Goal: Navigation & Orientation: Find specific page/section

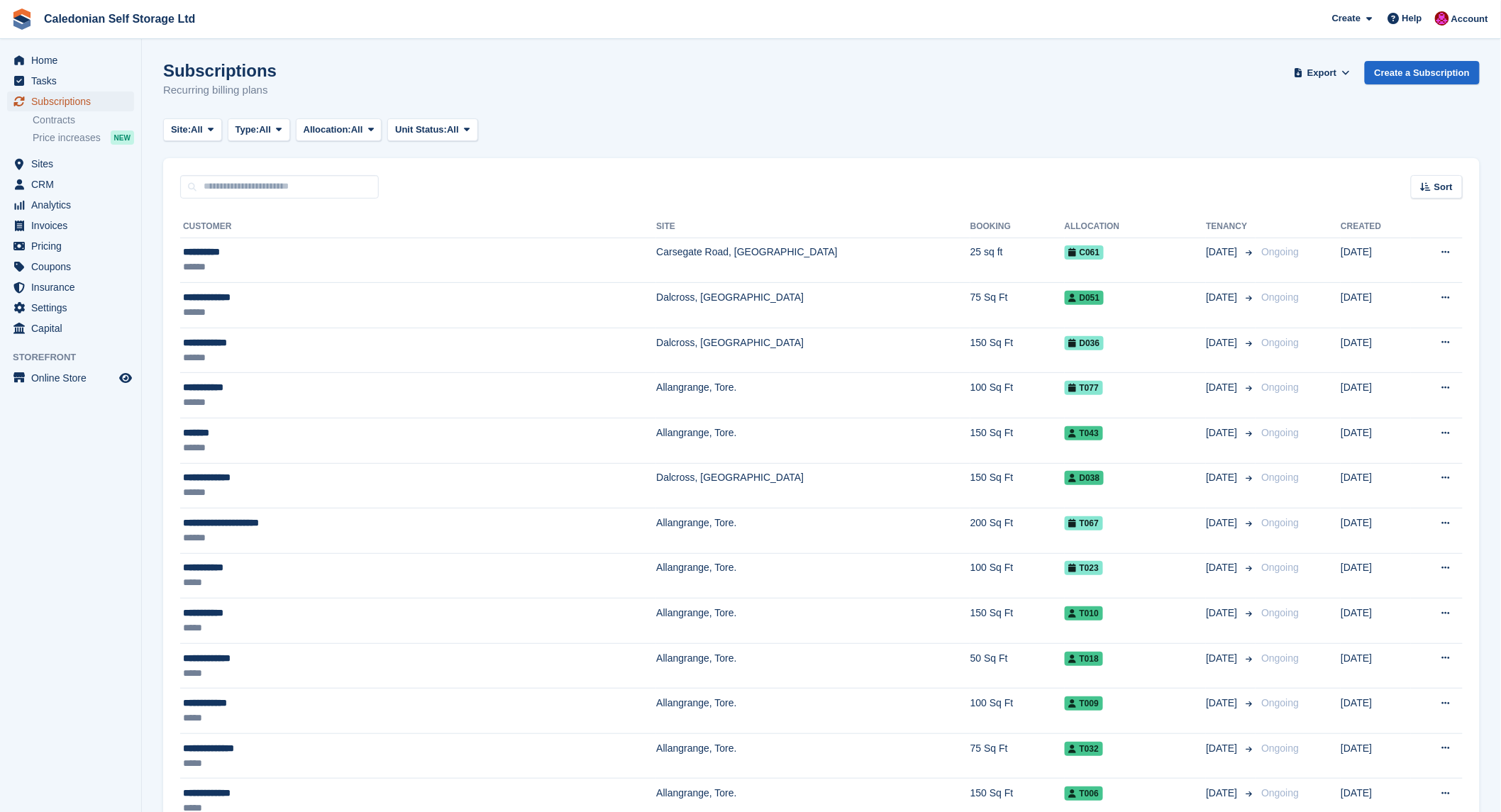
click at [59, 102] on span "Subscriptions" at bounding box center [74, 101] width 86 height 19
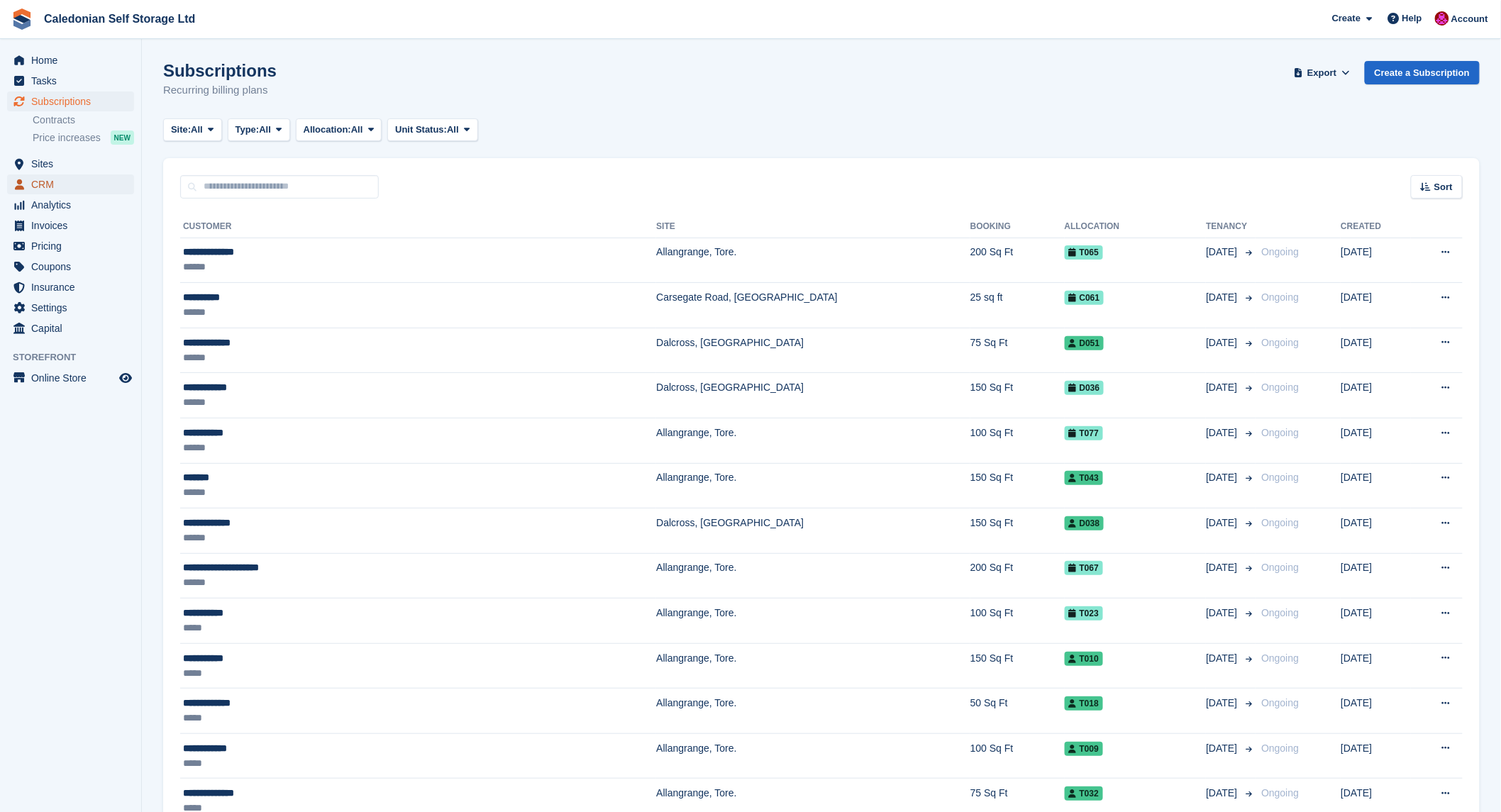
click at [51, 185] on span "CRM" at bounding box center [74, 184] width 86 height 19
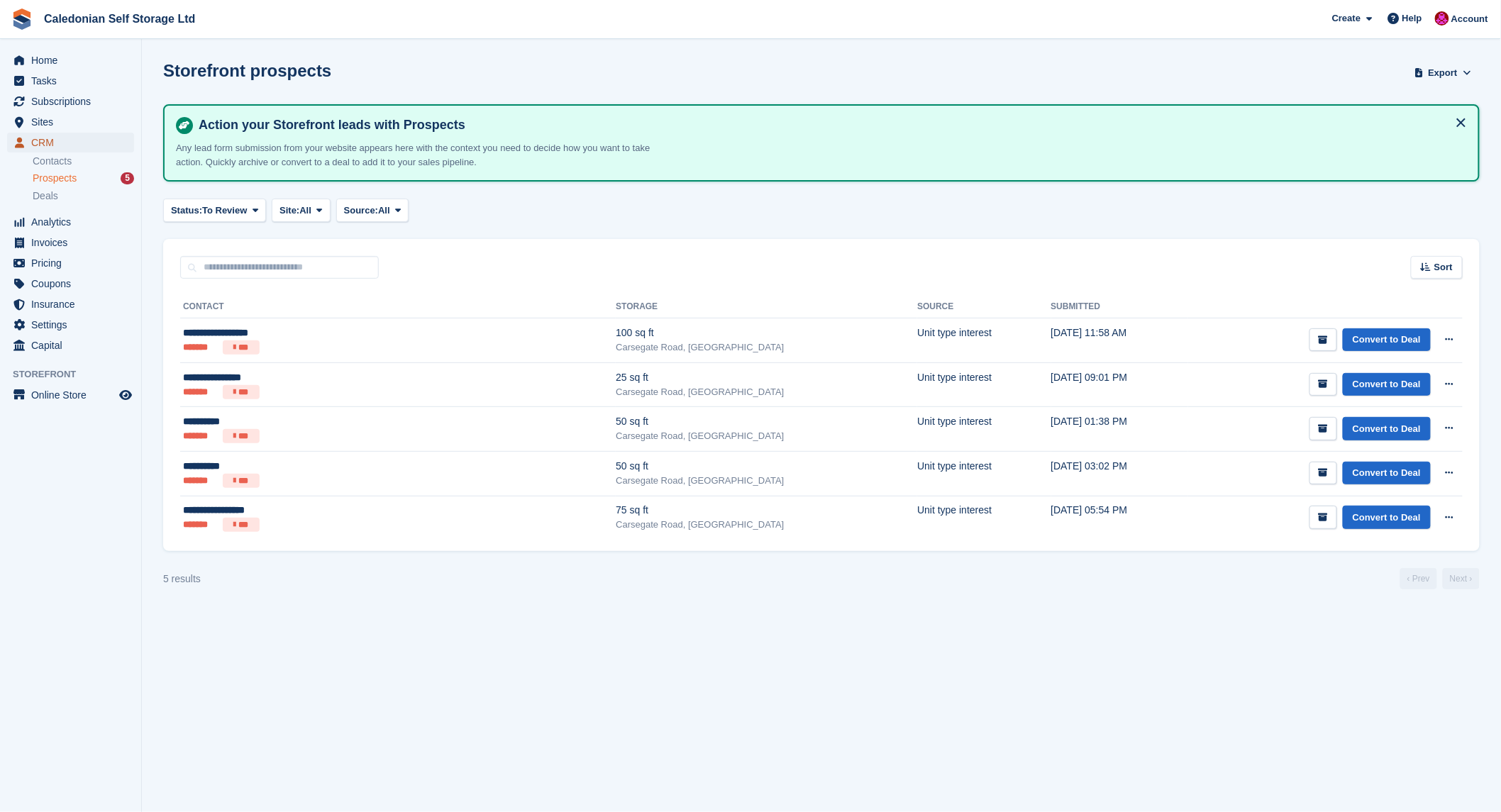
click at [49, 140] on span "CRM" at bounding box center [74, 142] width 86 height 19
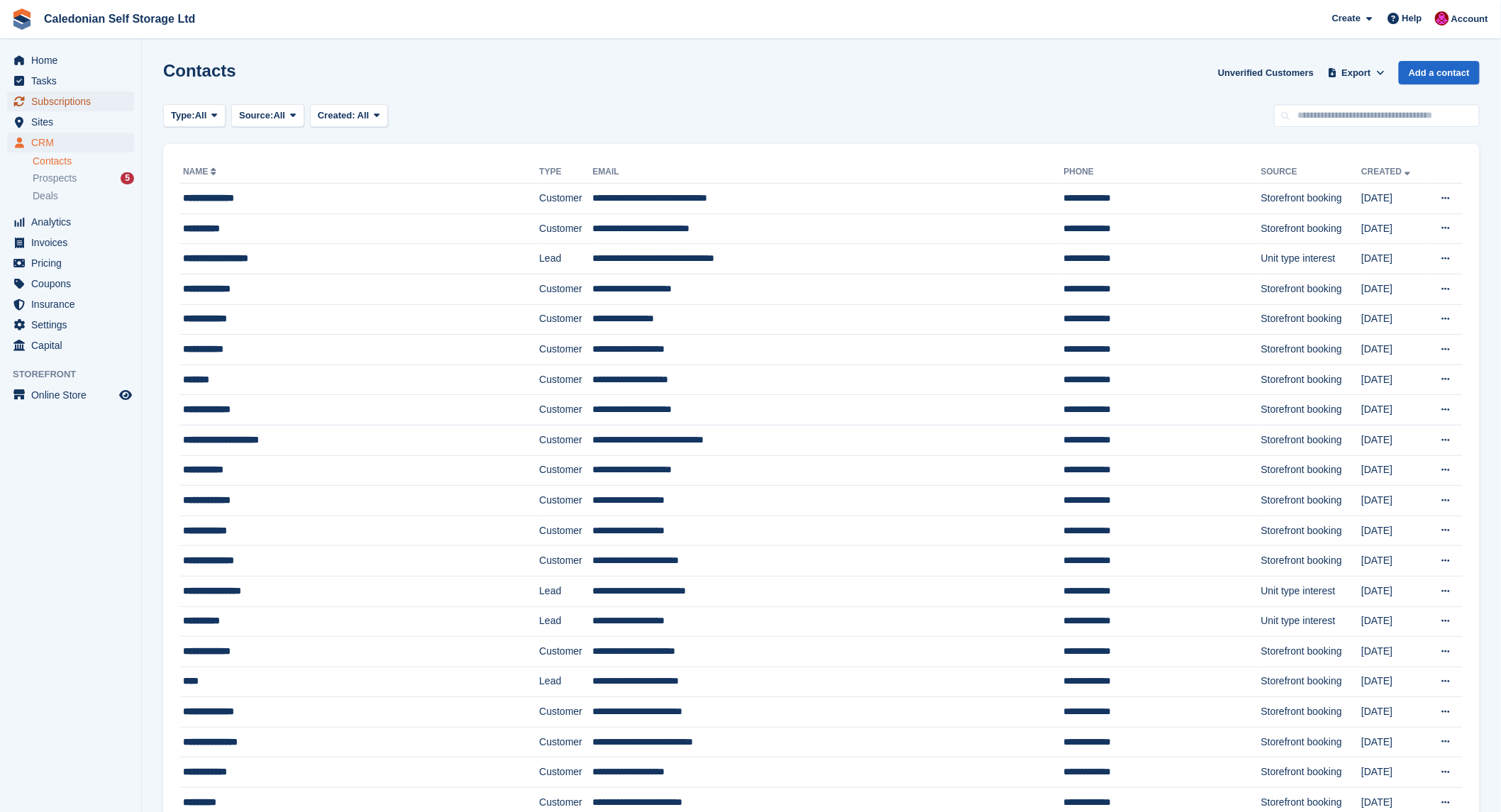
click at [43, 98] on span "Subscriptions" at bounding box center [74, 101] width 86 height 19
